Goal: Task Accomplishment & Management: Manage account settings

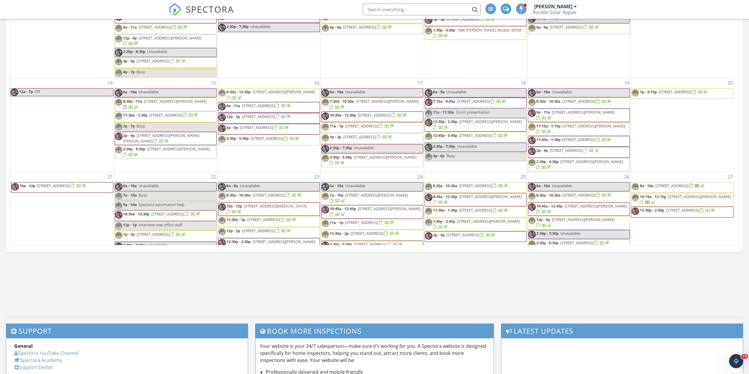
scroll to position [780, 758]
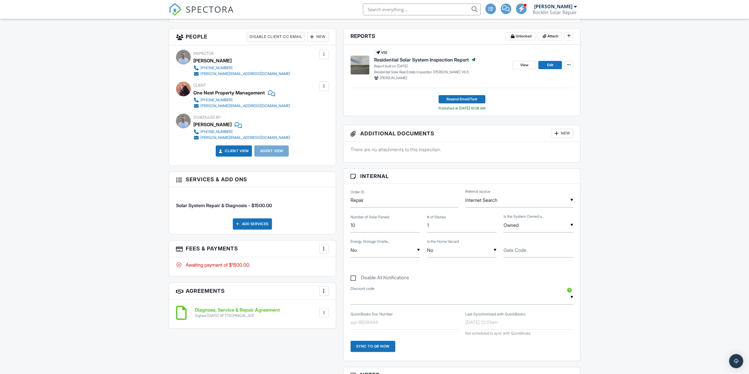
click at [325, 246] on div at bounding box center [324, 249] width 6 height 6
click at [340, 297] on li "View Invoice" at bounding box center [354, 296] width 62 height 15
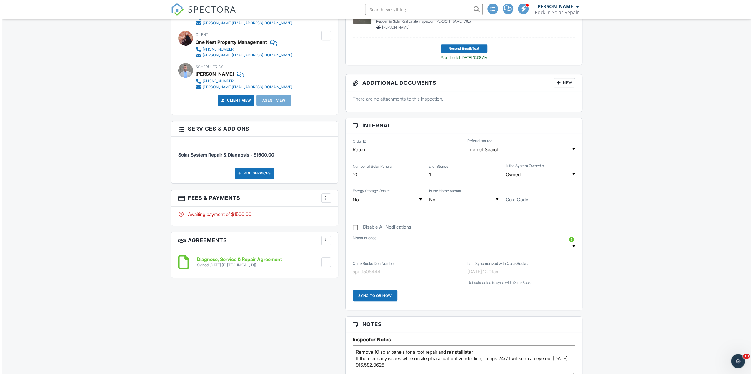
scroll to position [235, 0]
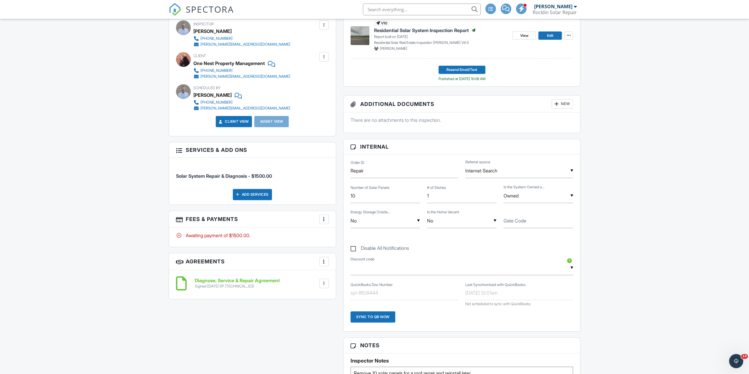
click at [325, 217] on div at bounding box center [324, 219] width 6 height 6
click at [338, 236] on li "Edit Fees & Payments" at bounding box center [354, 237] width 62 height 15
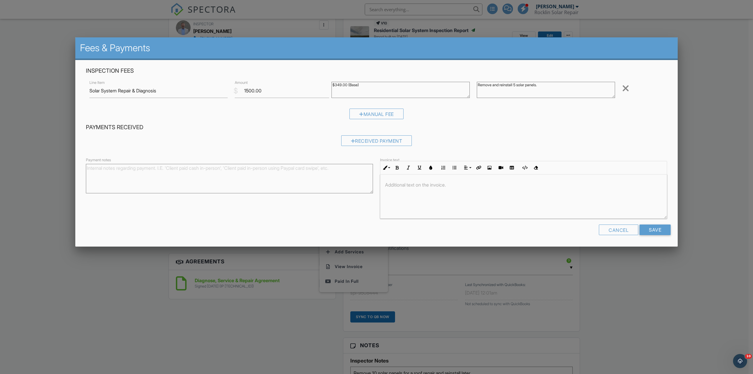
click at [517, 84] on textarea "Remove and reinstall 5 solar panels." at bounding box center [546, 90] width 138 height 16
type textarea "Remove and reinstall 10 solar panels."
click at [573, 124] on h4 "Payments Received" at bounding box center [377, 128] width 582 height 8
click at [648, 230] on input "Save" at bounding box center [655, 230] width 31 height 11
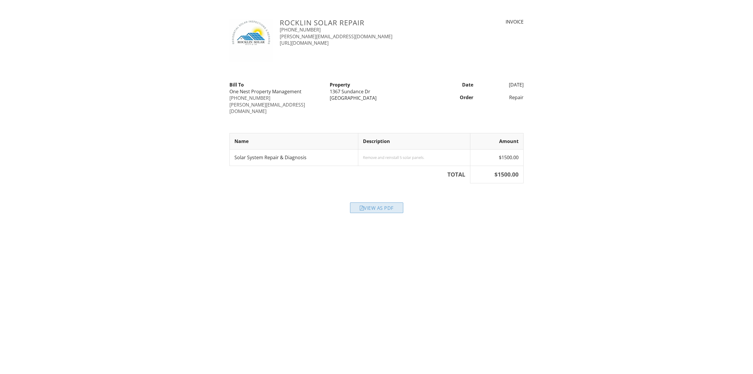
click at [382, 202] on div "View as PDF" at bounding box center [376, 207] width 53 height 11
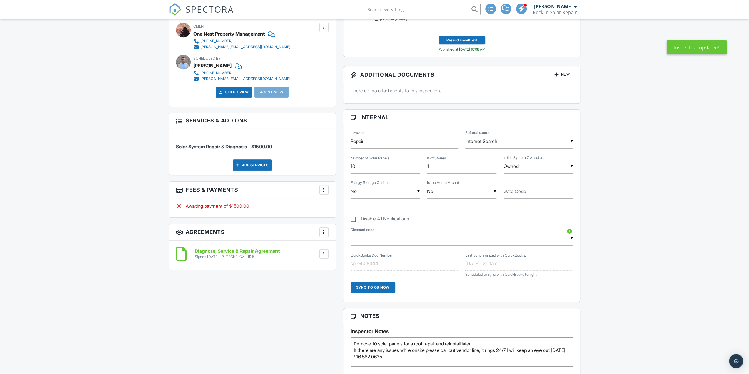
click at [326, 191] on div at bounding box center [324, 190] width 6 height 6
click at [346, 234] on li "View Invoice" at bounding box center [354, 237] width 62 height 15
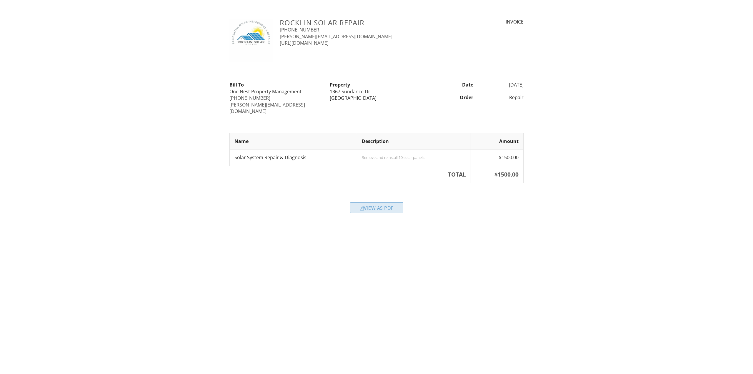
click at [388, 202] on div "View as PDF" at bounding box center [376, 207] width 53 height 11
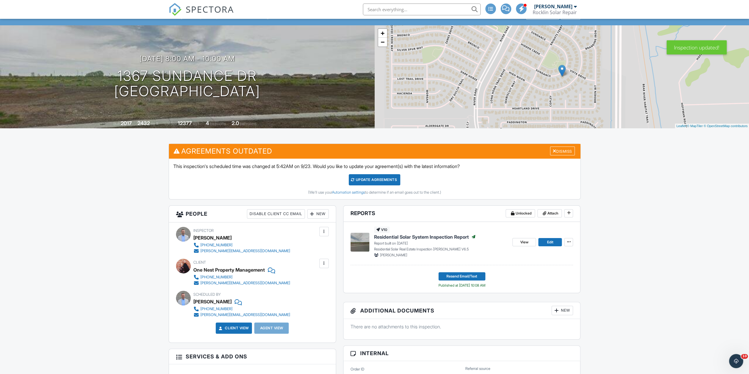
click at [223, 12] on span "SPECTORA" at bounding box center [210, 9] width 48 height 12
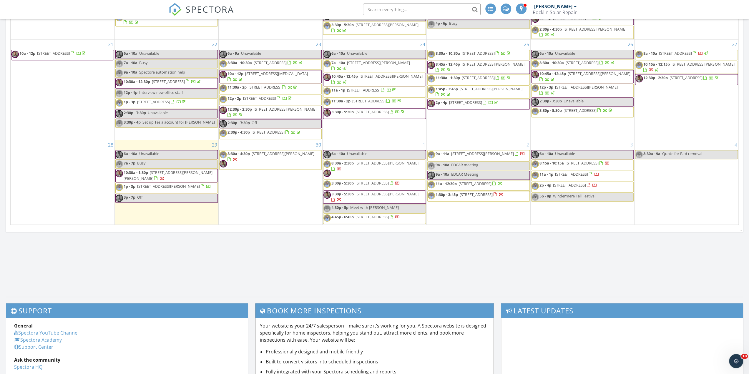
scroll to position [589, 0]
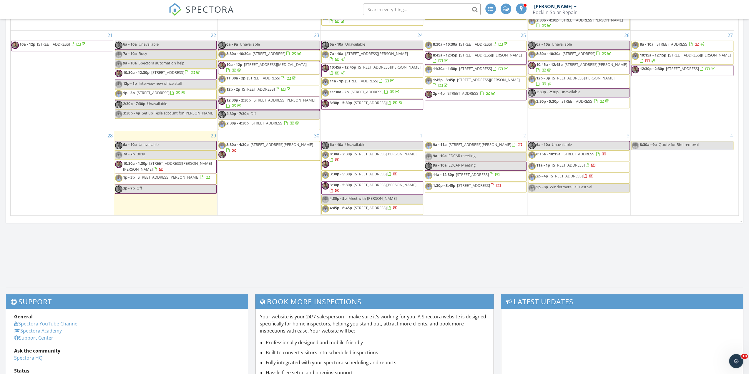
click at [695, 52] on span "10:15a - 12:15p 2286 Swaisy Dr, Linda 95901" at bounding box center [683, 57] width 102 height 11
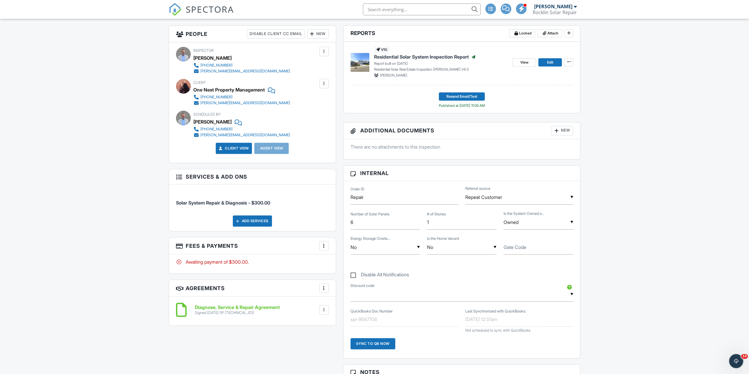
click at [327, 245] on div "More" at bounding box center [323, 245] width 9 height 9
click at [338, 293] on li "View Invoice" at bounding box center [354, 293] width 62 height 15
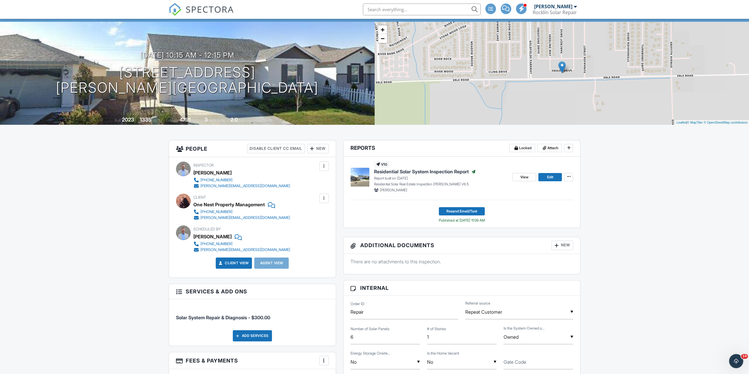
scroll to position [29, 0]
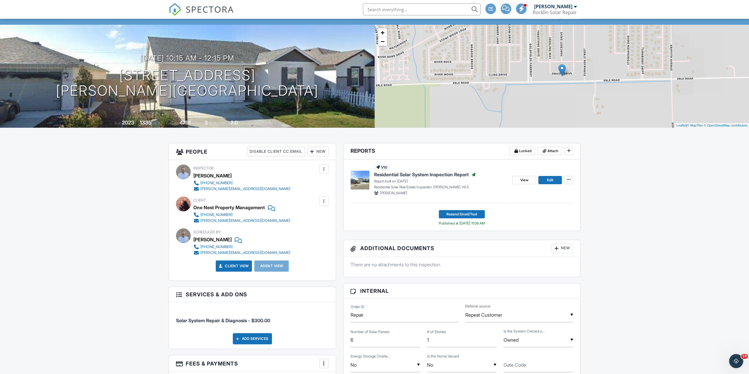
click at [389, 10] on input "text" at bounding box center [422, 10] width 118 height 12
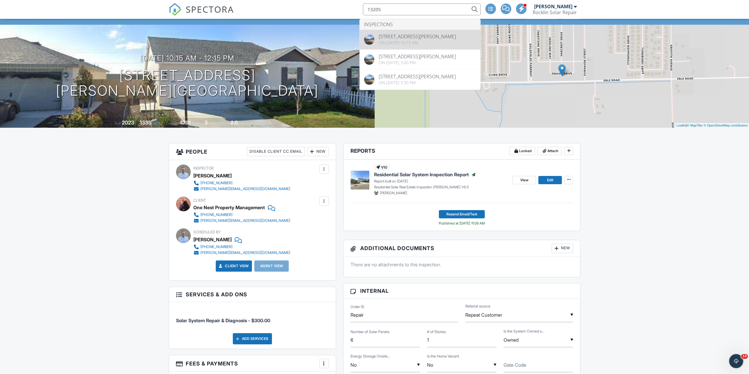
type input "13205"
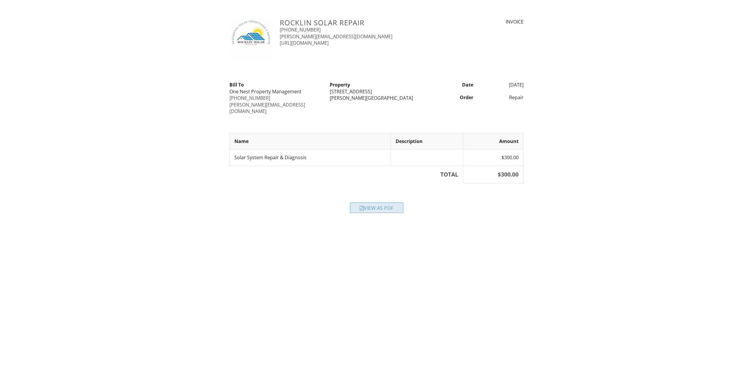
click at [374, 202] on div "View as PDF" at bounding box center [376, 207] width 53 height 11
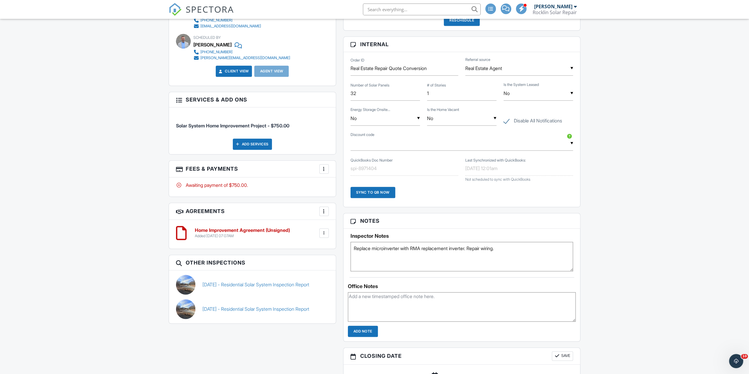
scroll to position [294, 0]
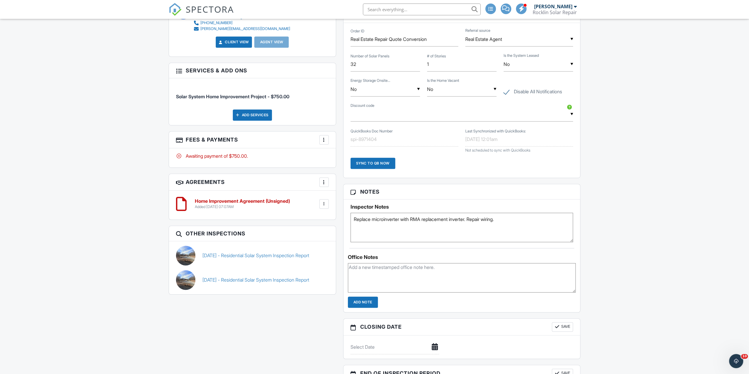
click at [323, 139] on div at bounding box center [324, 140] width 6 height 6
click at [348, 186] on li "View Invoice" at bounding box center [354, 187] width 62 height 15
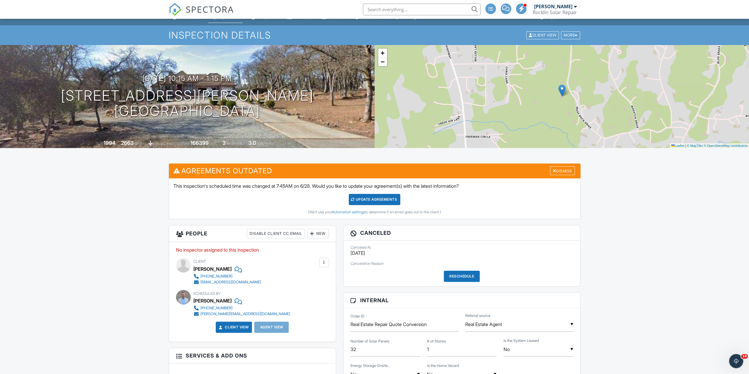
scroll to position [0, 0]
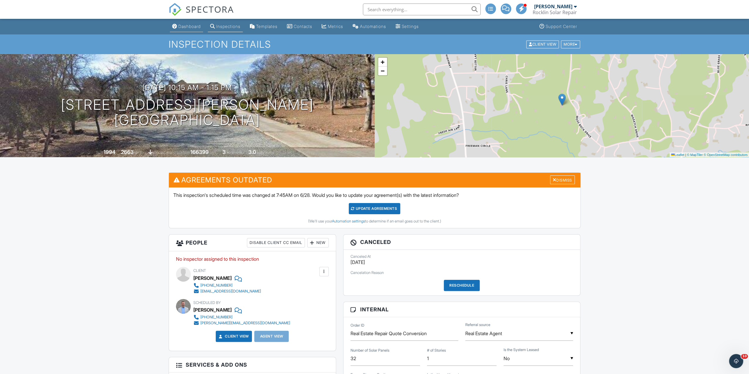
click at [191, 25] on div "Dashboard" at bounding box center [189, 26] width 22 height 5
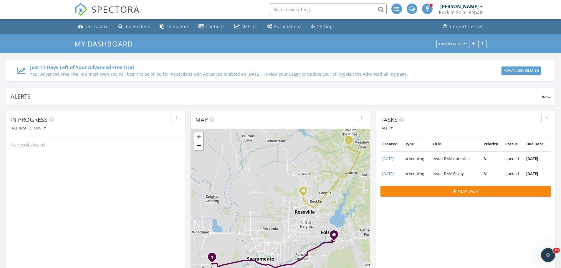
scroll to position [780, 570]
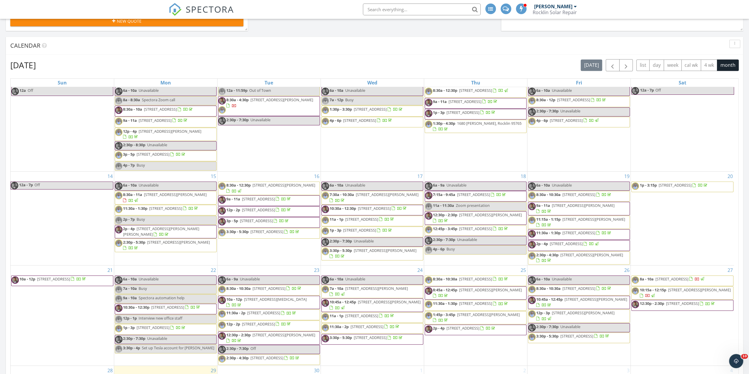
scroll to position [353, 0]
click at [628, 67] on span "button" at bounding box center [626, 65] width 7 height 7
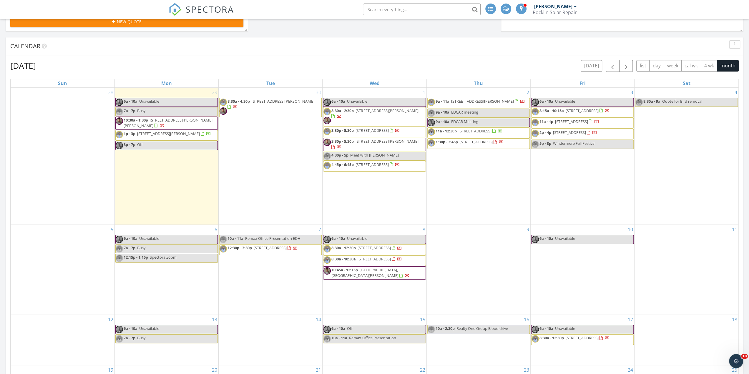
click at [492, 52] on div "Calendar" at bounding box center [374, 46] width 737 height 18
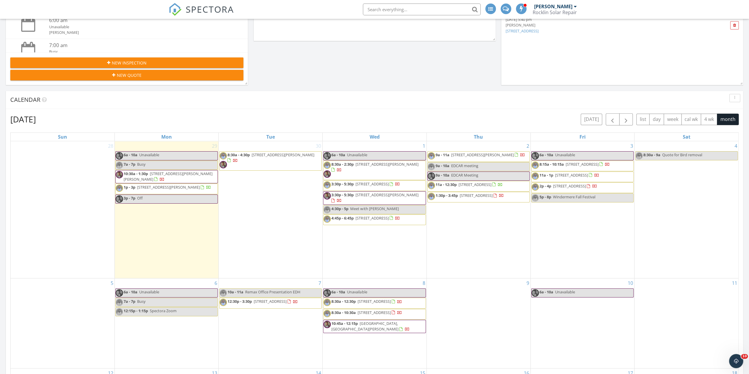
scroll to position [294, 0]
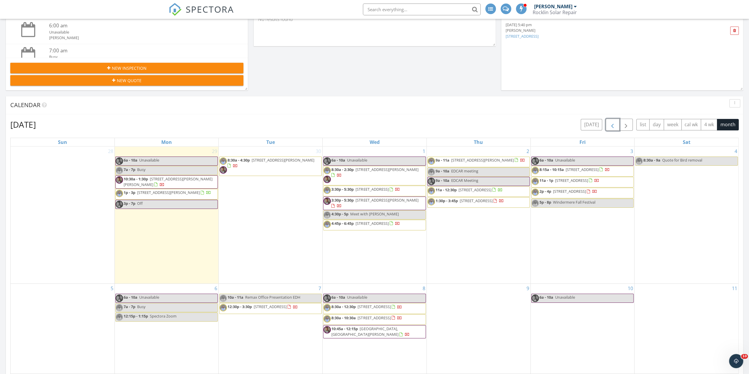
click at [618, 125] on button "button" at bounding box center [613, 125] width 14 height 12
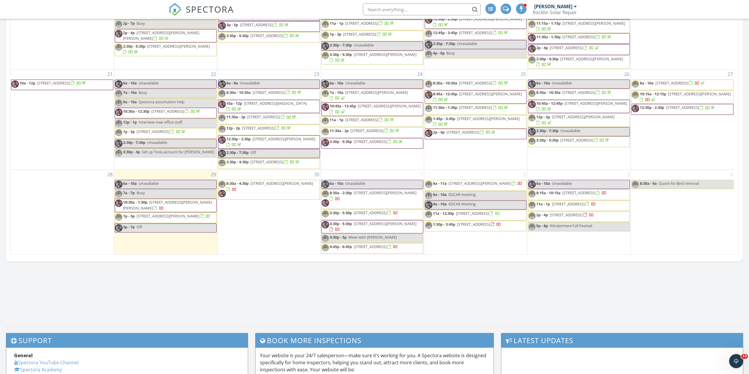
scroll to position [559, 0]
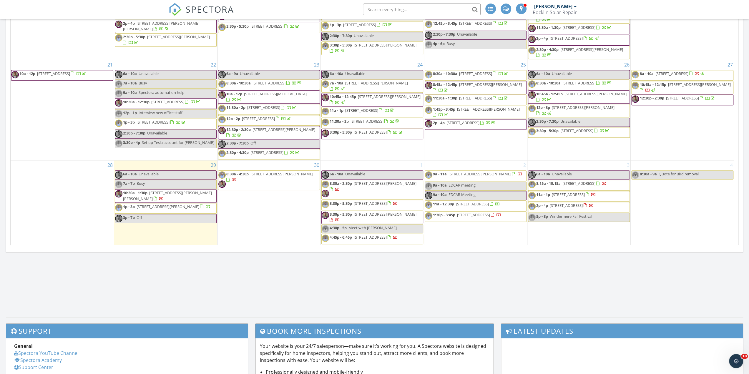
click at [636, 8] on nav "SPECTORA Erin Clark Rocklin Solar Repair Role: Inspector Change Role Dashboard …" at bounding box center [374, 9] width 749 height 19
click at [617, 8] on nav "SPECTORA Erin Clark Rocklin Solar Repair Role: Inspector Change Role Dashboard …" at bounding box center [374, 9] width 749 height 19
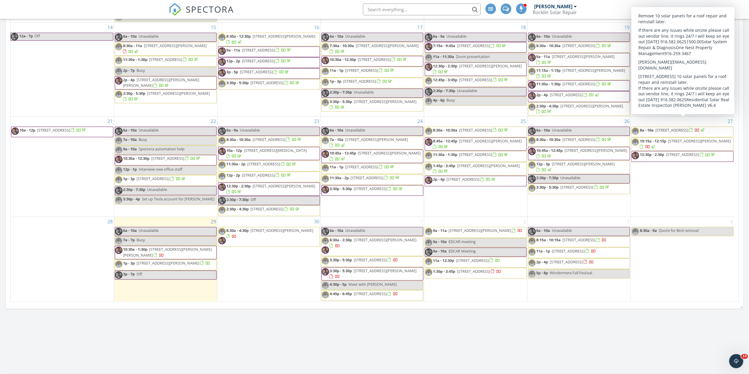
scroll to position [500, 0]
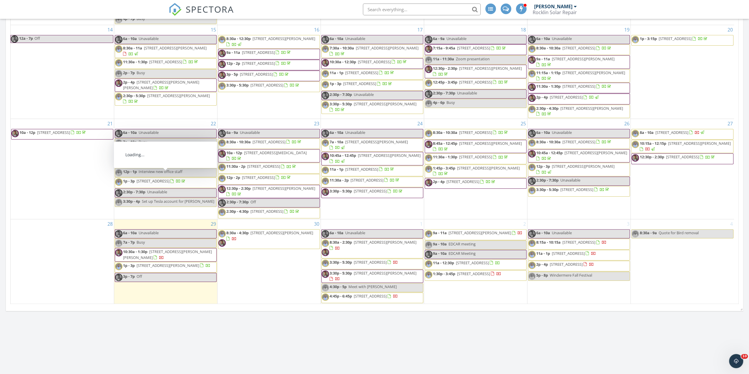
click at [169, 252] on span "10:30a - 1:30p 2109 Sargent Ct, Davis 95618" at bounding box center [165, 254] width 101 height 11
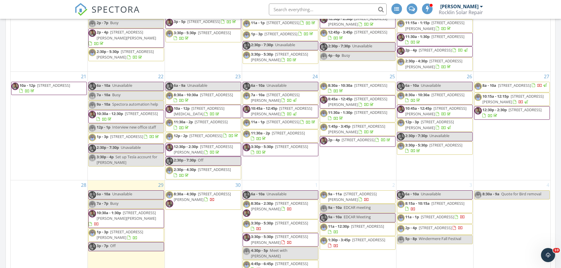
scroll to position [559, 0]
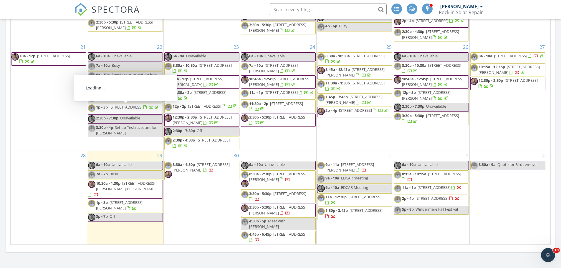
click at [48, 9] on nav "SPECTORA [PERSON_NAME] Rocklin Solar Repair Role: Inspector Change Role Dashboa…" at bounding box center [280, 9] width 561 height 19
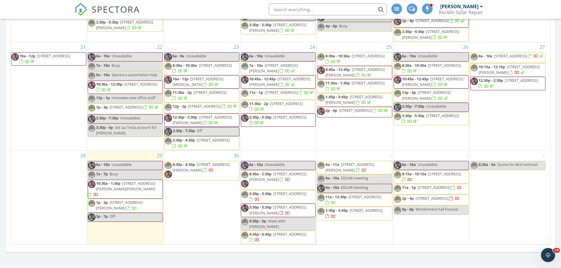
click at [52, 11] on nav "SPECTORA Erin Clark Rocklin Solar Repair Role: Inspector Change Role Dashboard …" at bounding box center [280, 9] width 561 height 19
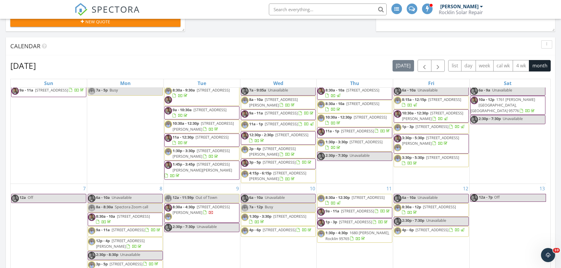
scroll to position [0, 0]
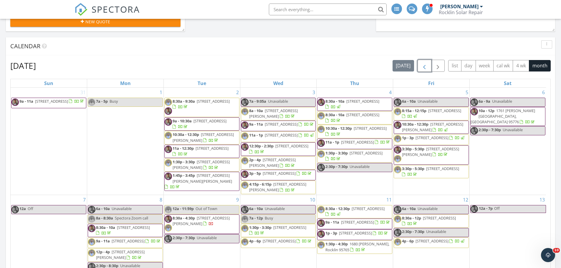
click at [425, 65] on span "button" at bounding box center [424, 65] width 7 height 7
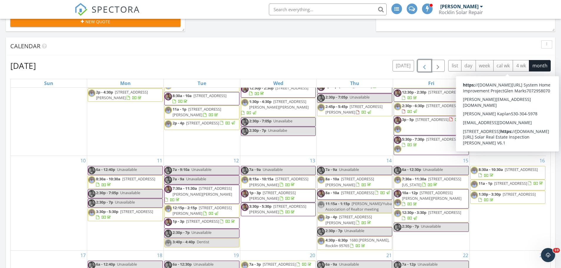
scroll to position [147, 0]
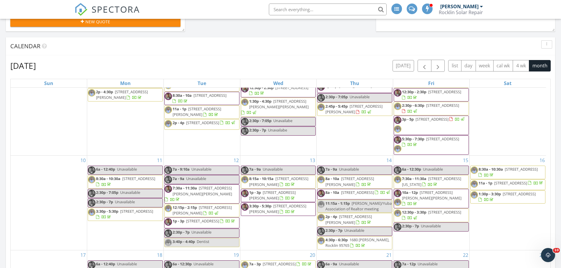
click at [558, 67] on div "Today All Inspectors 6:00 am Unavailable Steve LeBlanc 7:00 am Busy Erin Clark …" at bounding box center [280, 137] width 561 height 771
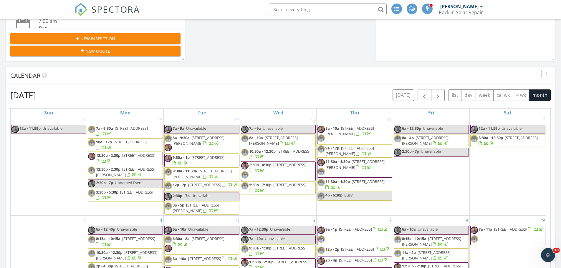
scroll to position [0, 0]
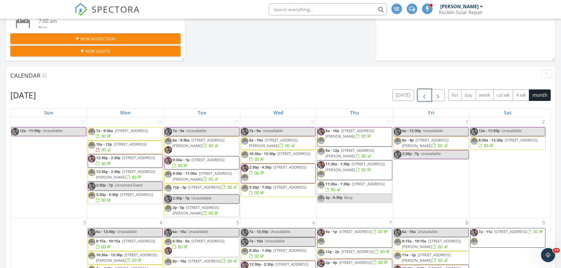
click at [423, 94] on span "button" at bounding box center [424, 95] width 7 height 7
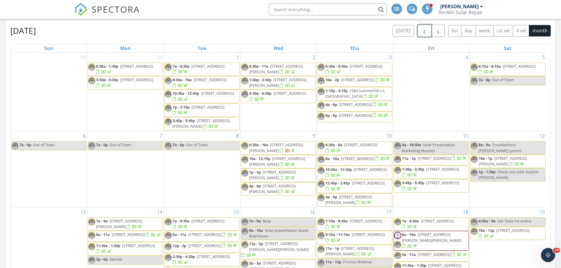
scroll to position [353, 0]
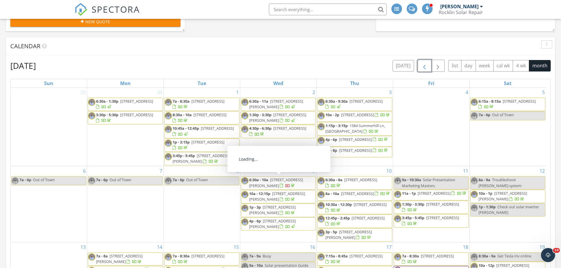
click at [297, 181] on span "13399 Bell Brook Dr, Auburn 95602" at bounding box center [276, 182] width 54 height 11
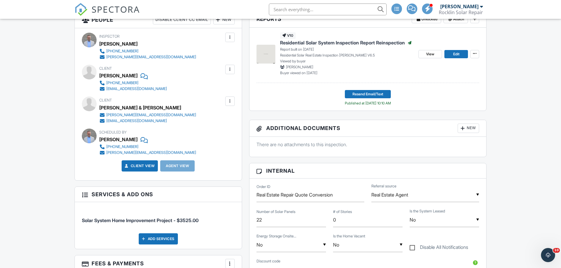
scroll to position [147, 0]
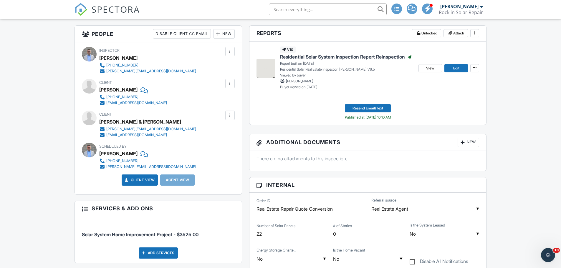
click at [230, 83] on div at bounding box center [230, 84] width 6 height 6
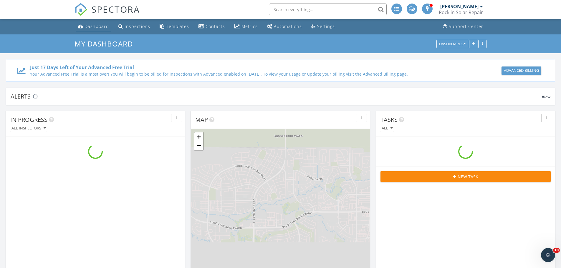
scroll to position [780, 570]
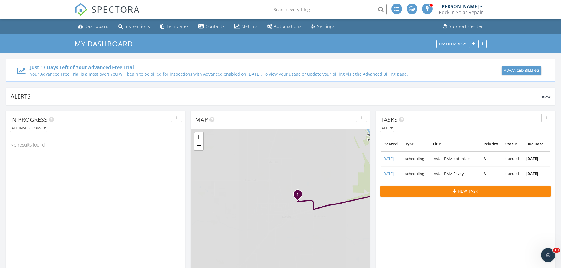
click at [215, 23] on link "Contacts" at bounding box center [211, 26] width 31 height 11
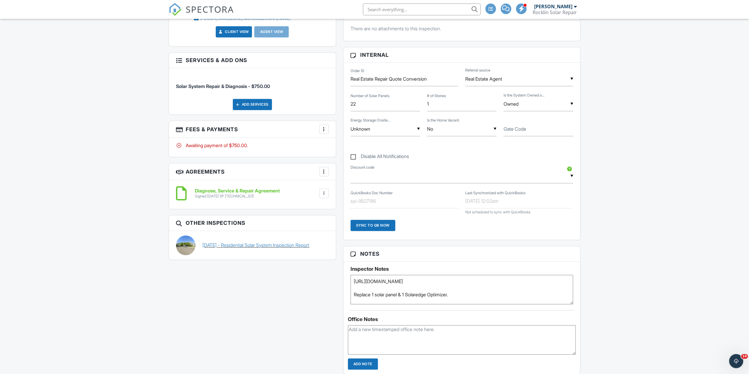
scroll to position [265, 0]
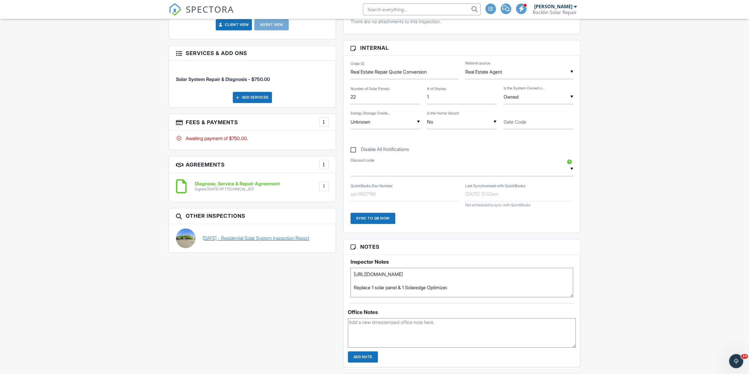
click at [255, 235] on link "09/02/2025 - Residential Solar System Inspection Report" at bounding box center [255, 238] width 107 height 6
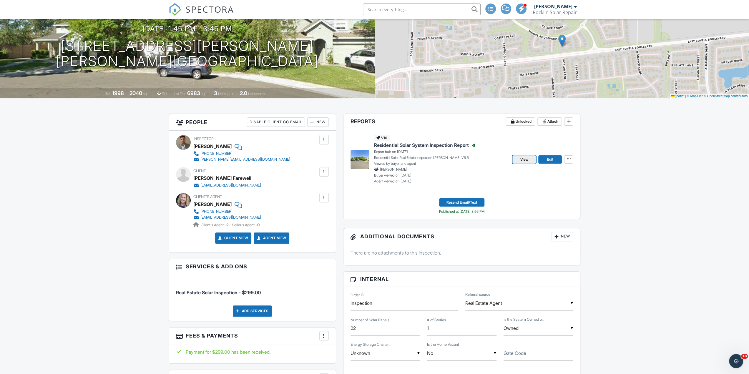
click at [522, 157] on span "View" at bounding box center [524, 160] width 8 height 6
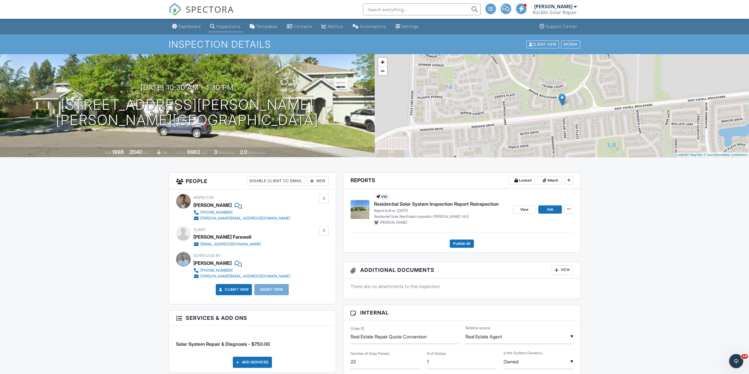
click at [399, 7] on input "text" at bounding box center [422, 10] width 118 height 12
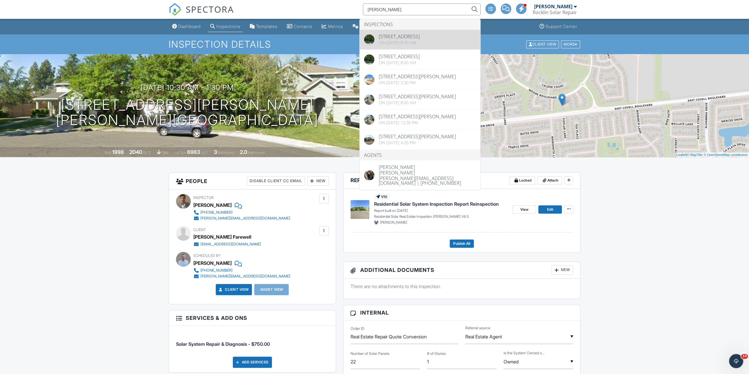
type input "[PERSON_NAME]"
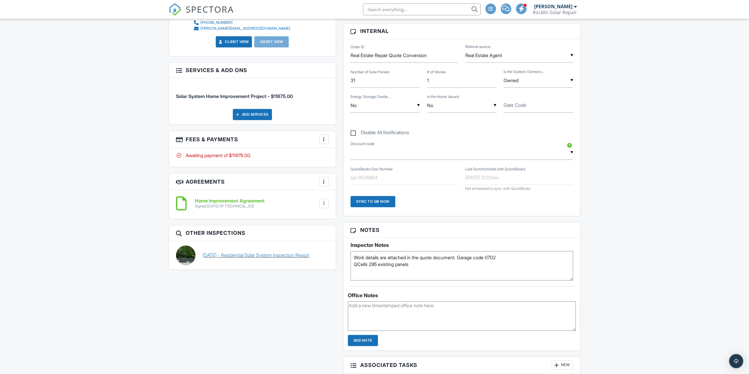
click at [250, 254] on link "07/31/2025 - Residential Solar System Inspection Report" at bounding box center [255, 255] width 107 height 6
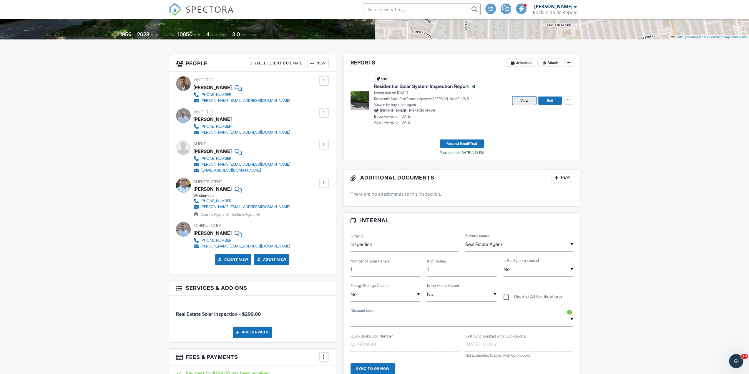
click at [527, 98] on span "View" at bounding box center [524, 101] width 8 height 6
